Goal: Find specific page/section: Find specific page/section

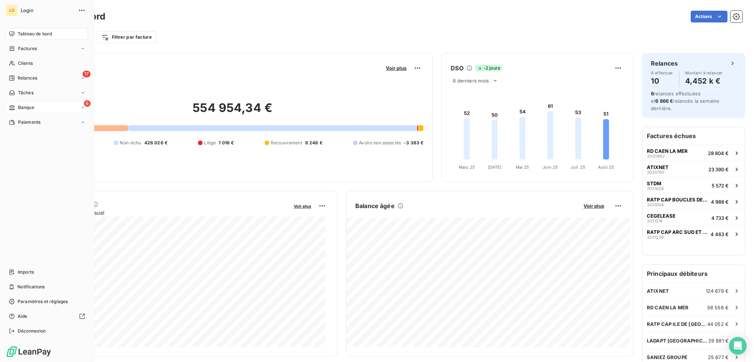
click at [24, 105] on span "Banque" at bounding box center [26, 107] width 16 height 7
